Goal: Find specific page/section

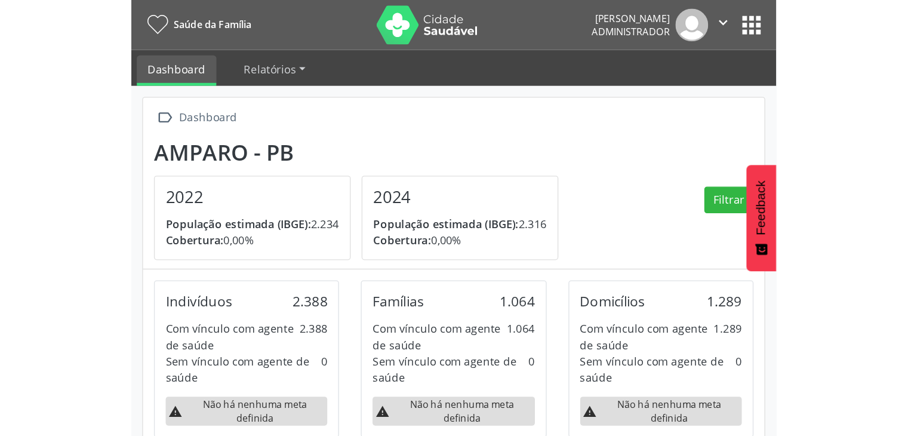
scroll to position [196, 297]
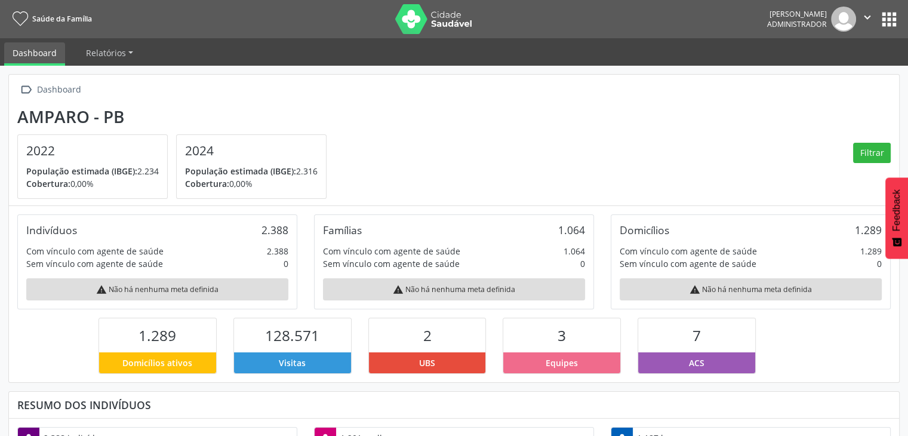
click at [884, 20] on button "apps" at bounding box center [889, 19] width 21 height 21
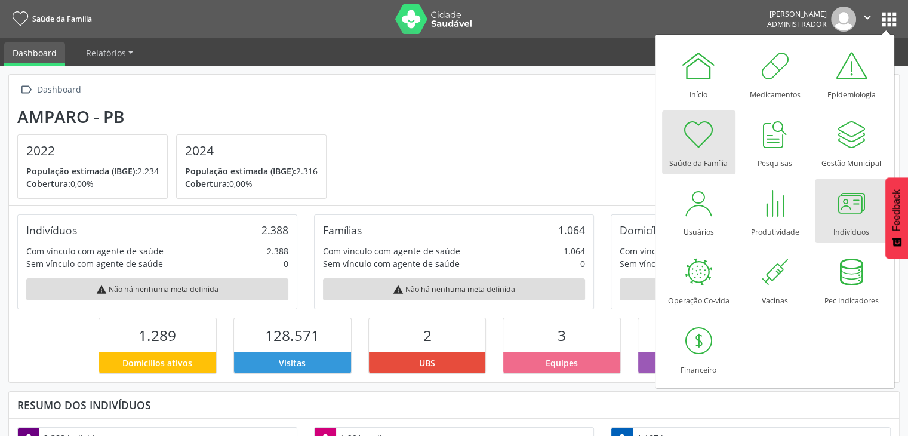
click at [858, 216] on div at bounding box center [851, 203] width 36 height 36
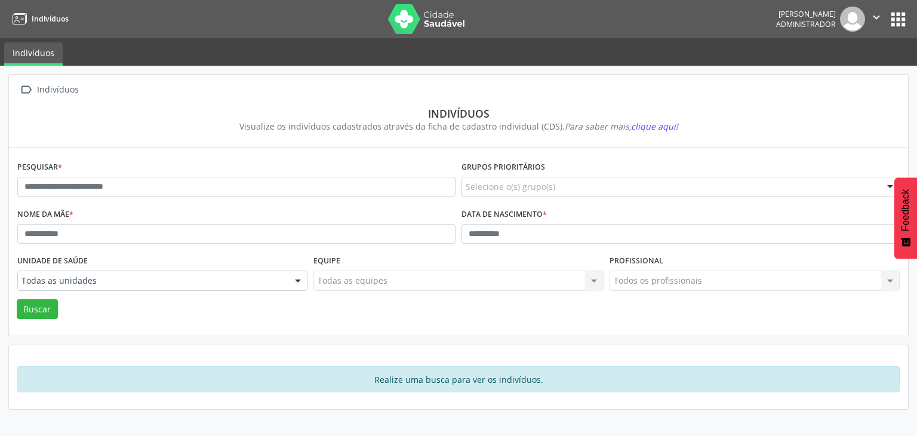
click at [199, 174] on div "Pesquisar *" at bounding box center [236, 181] width 444 height 47
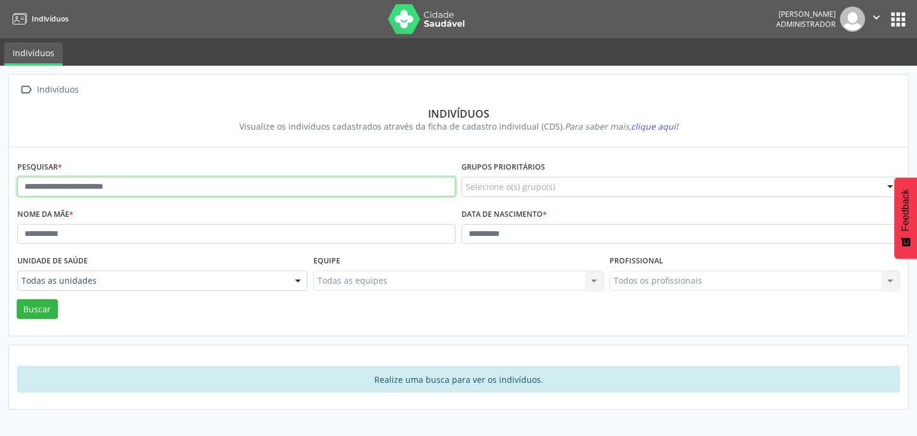
click at [197, 181] on input "text" at bounding box center [236, 187] width 438 height 20
